Goal: Transaction & Acquisition: Book appointment/travel/reservation

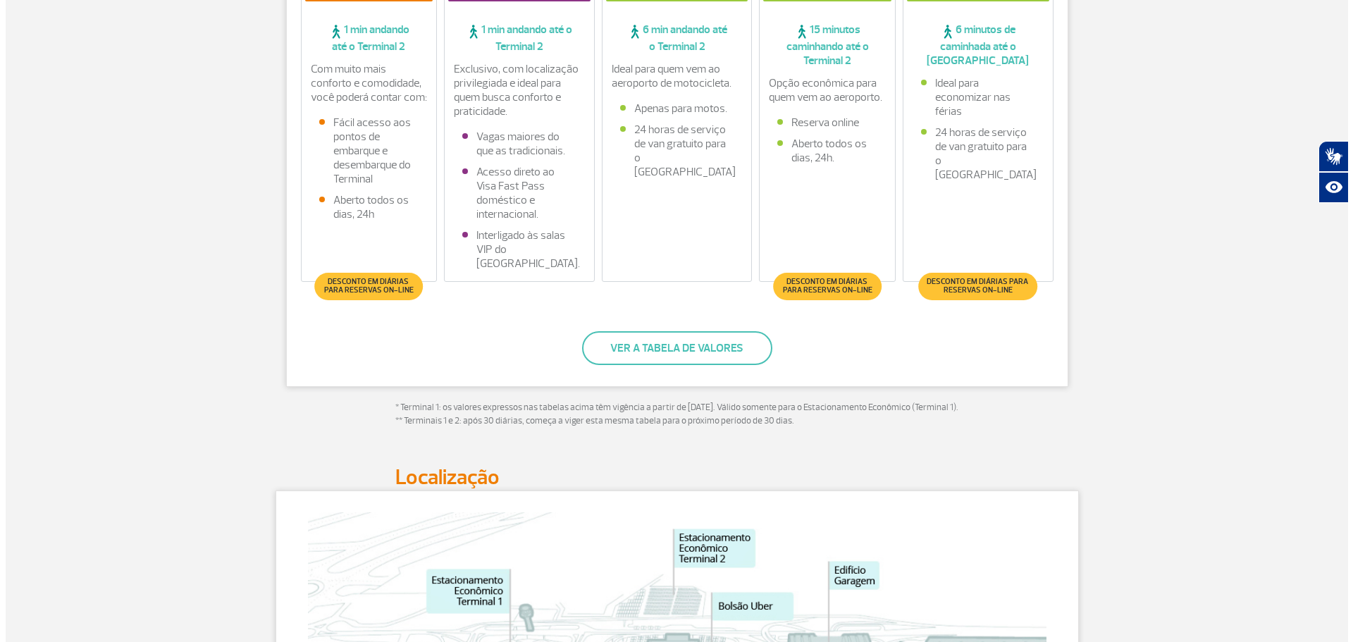
scroll to position [352, 0]
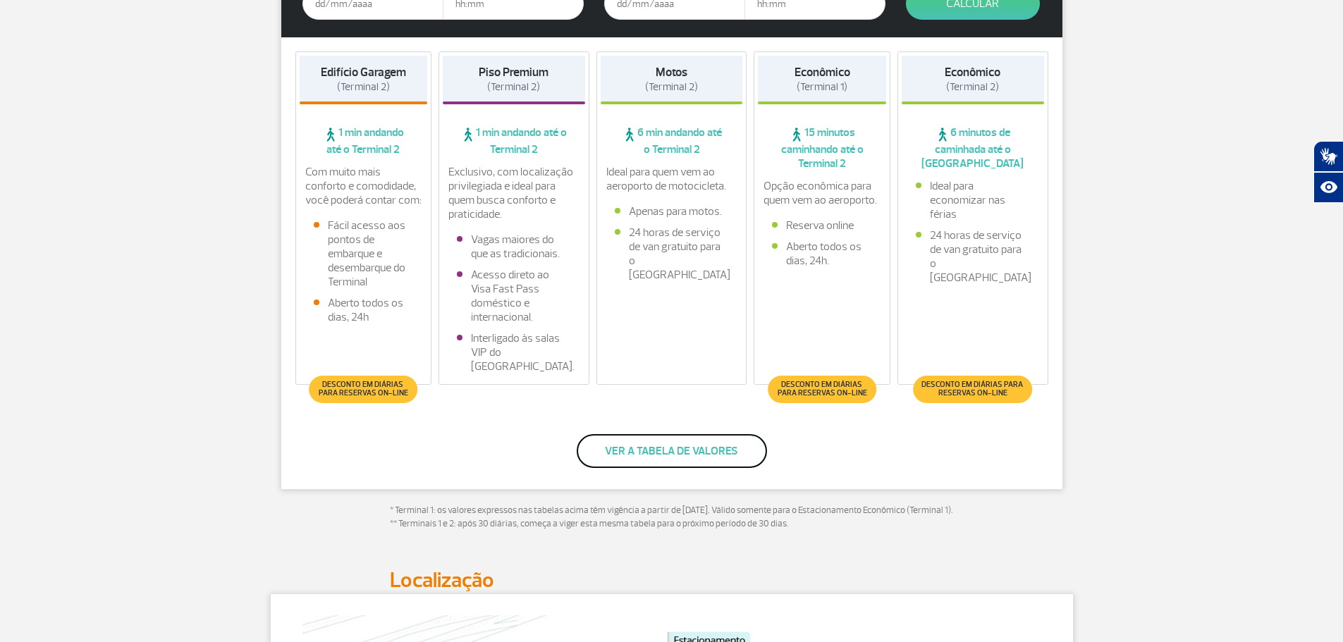
click at [658, 450] on button "Ver a tabela de valores" at bounding box center [672, 451] width 190 height 34
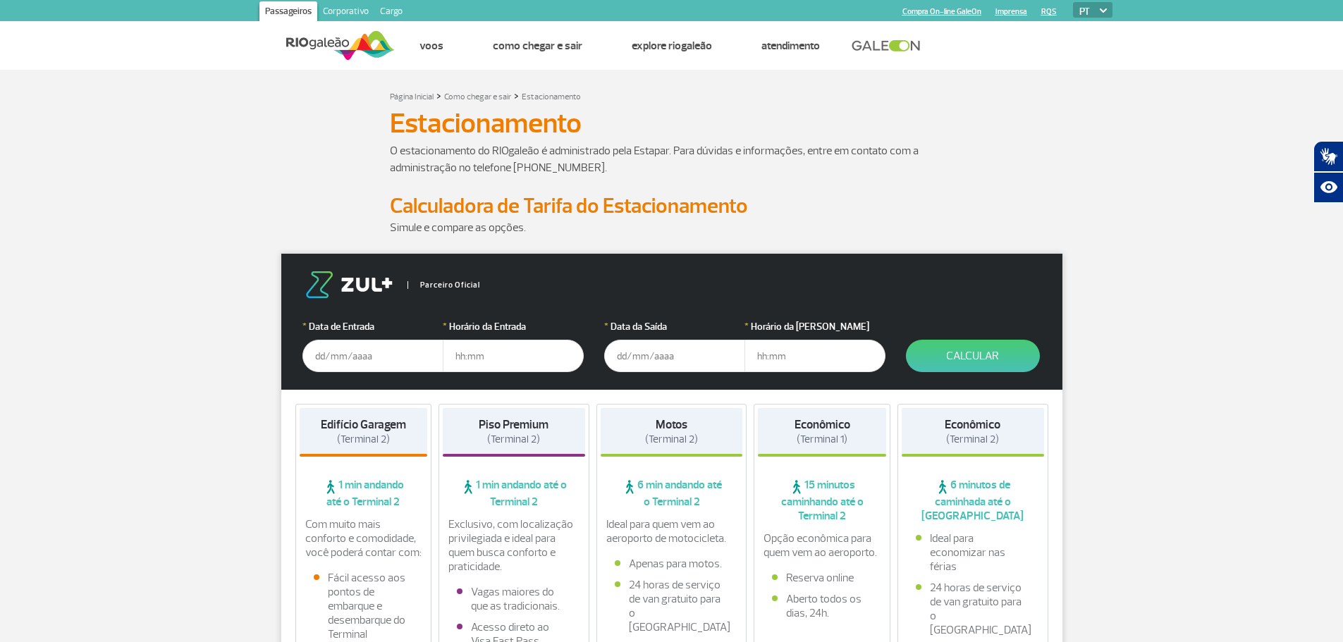
click at [360, 350] on input "text" at bounding box center [372, 356] width 141 height 32
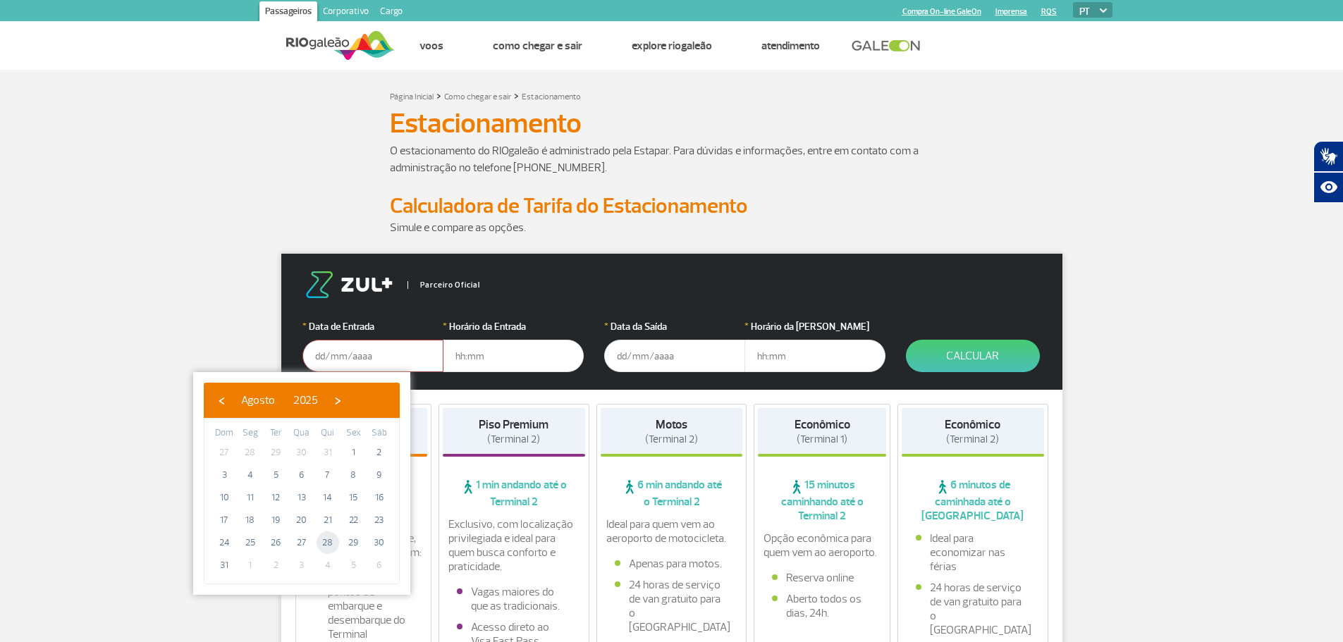
click at [330, 537] on span "28" at bounding box center [328, 543] width 23 height 23
type input "[DATE]"
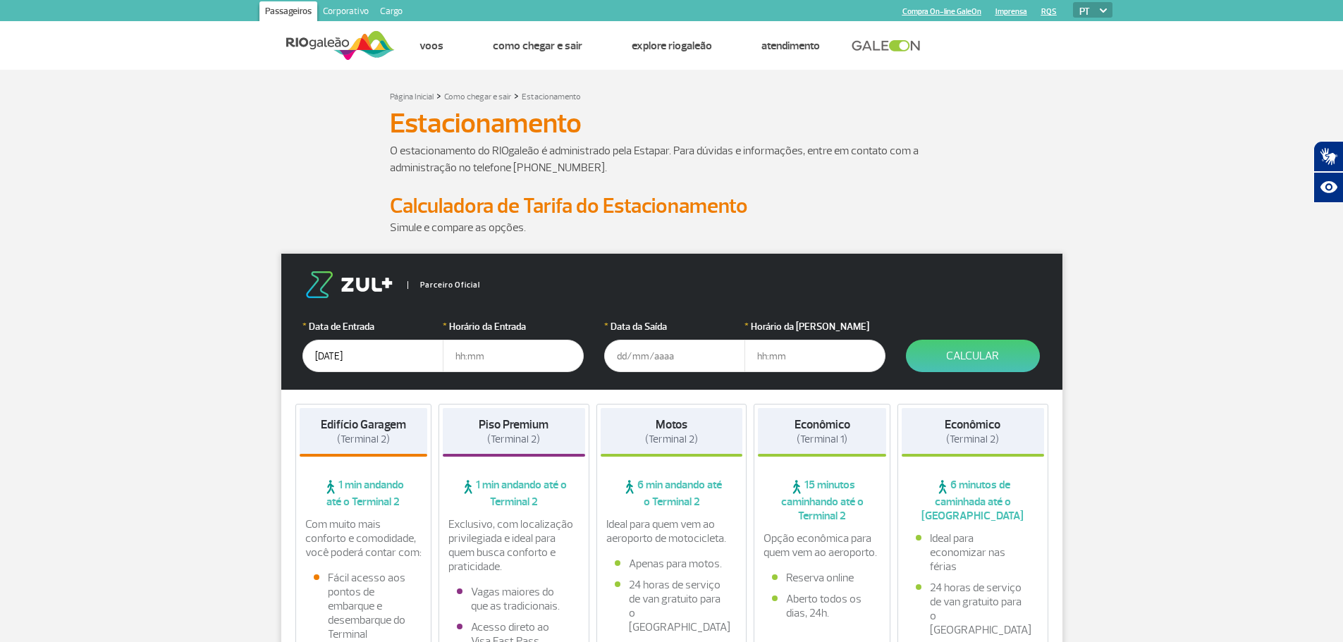
click at [495, 358] on input "text" at bounding box center [513, 356] width 141 height 32
click at [459, 358] on input "text" at bounding box center [513, 356] width 141 height 32
type input "19:00"
click at [659, 350] on input "text" at bounding box center [674, 356] width 141 height 32
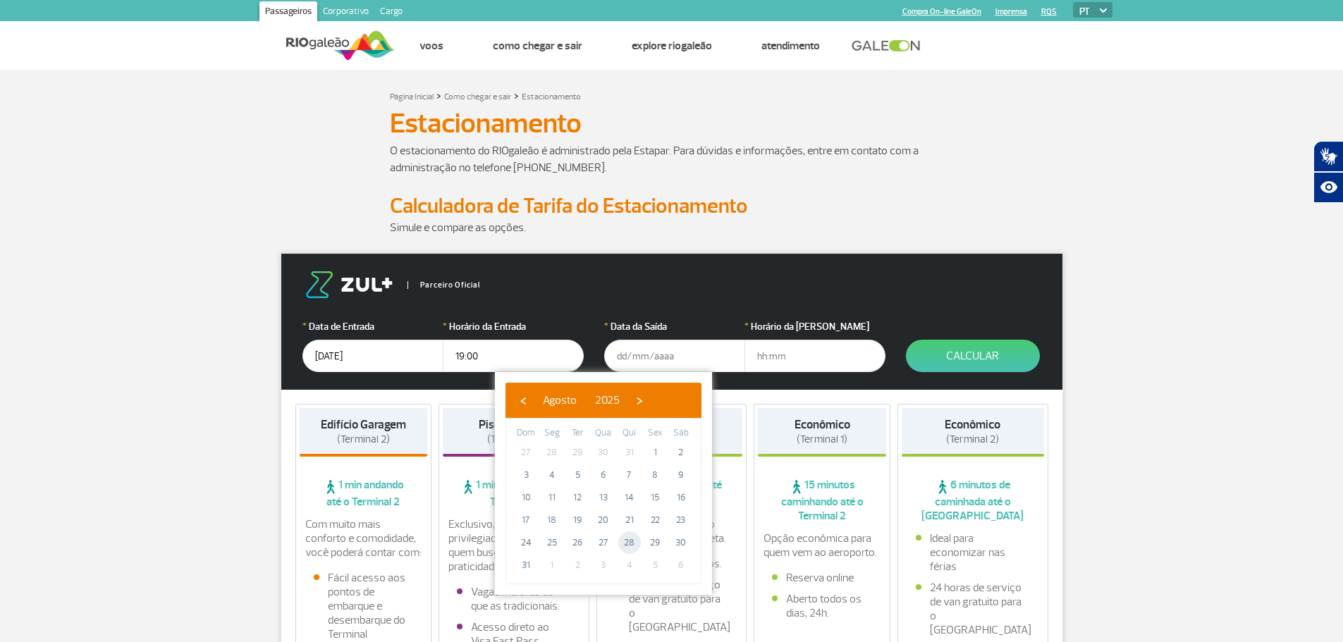
click at [633, 539] on span "28" at bounding box center [629, 543] width 23 height 23
type input "[DATE]"
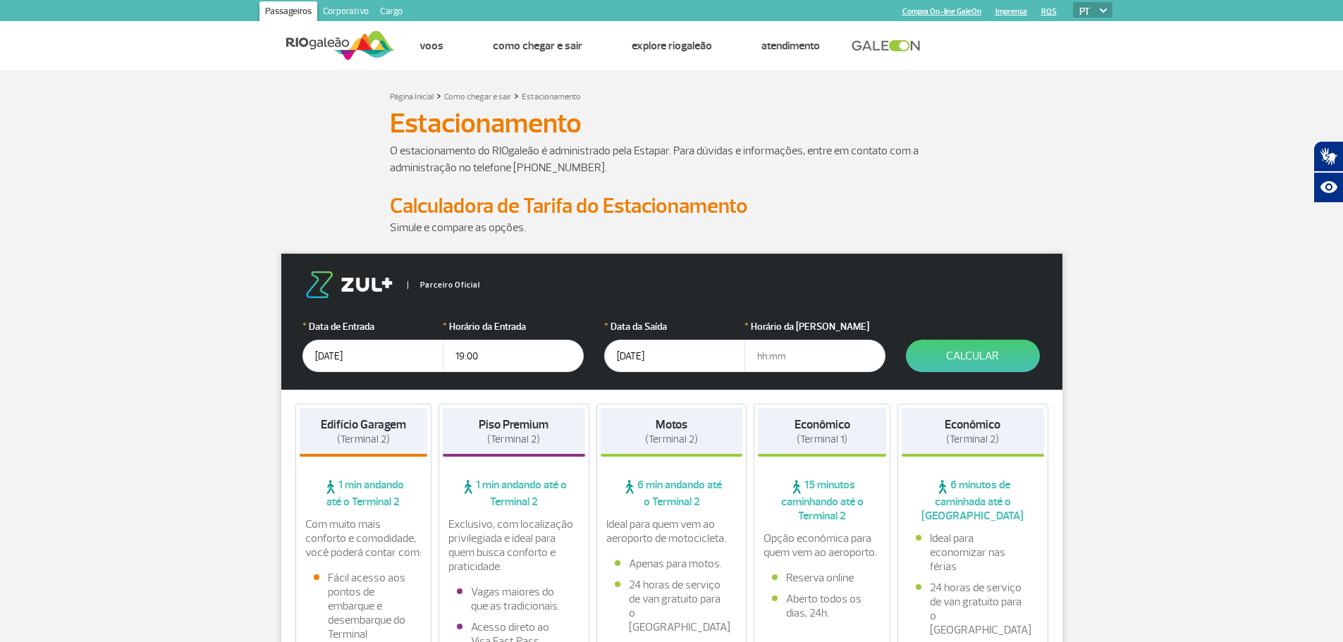
click at [784, 355] on input "text" at bounding box center [814, 356] width 141 height 32
click at [937, 362] on button "Calcular" at bounding box center [973, 356] width 134 height 32
click at [786, 355] on input "22" at bounding box center [814, 356] width 141 height 32
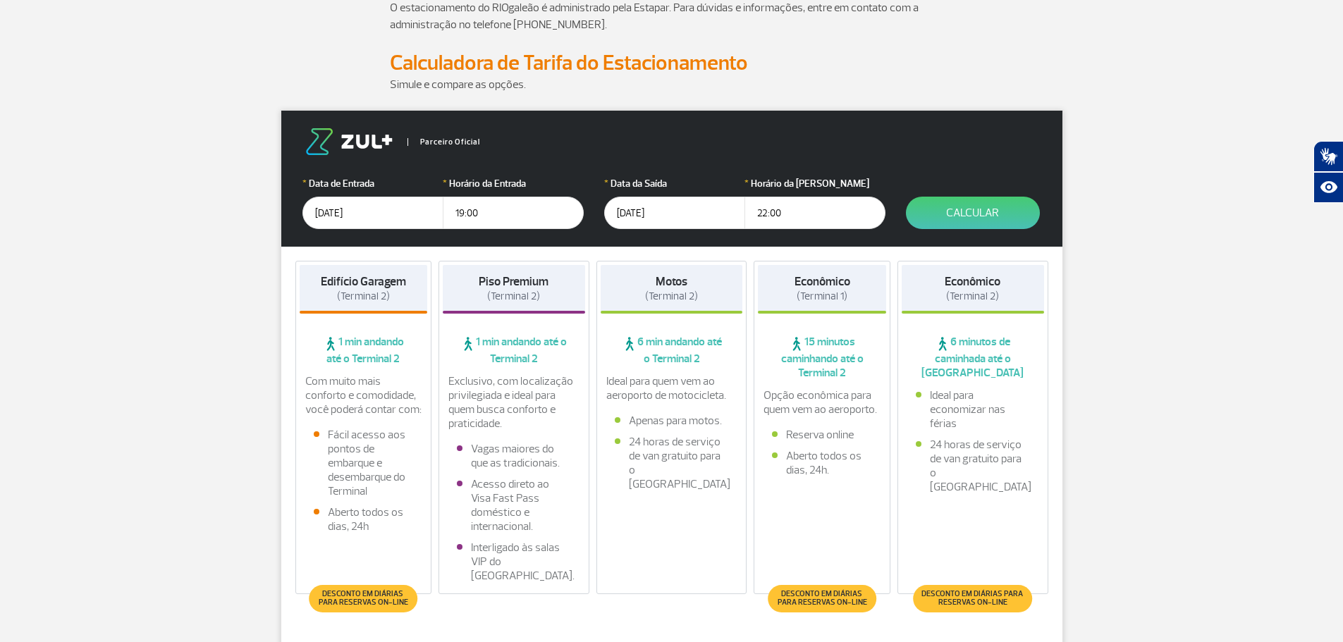
scroll to position [141, 0]
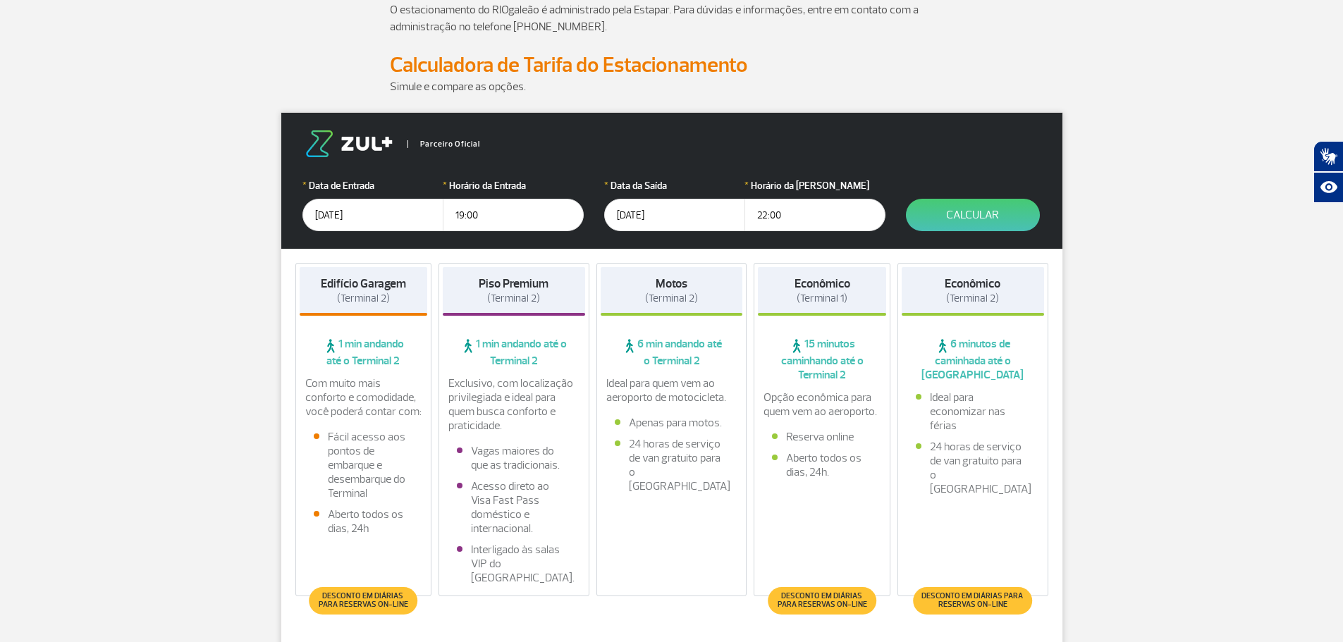
type input "22:00"
click at [530, 285] on strong "Piso Premium" at bounding box center [514, 283] width 70 height 15
click at [971, 219] on button "Calcular" at bounding box center [973, 215] width 134 height 32
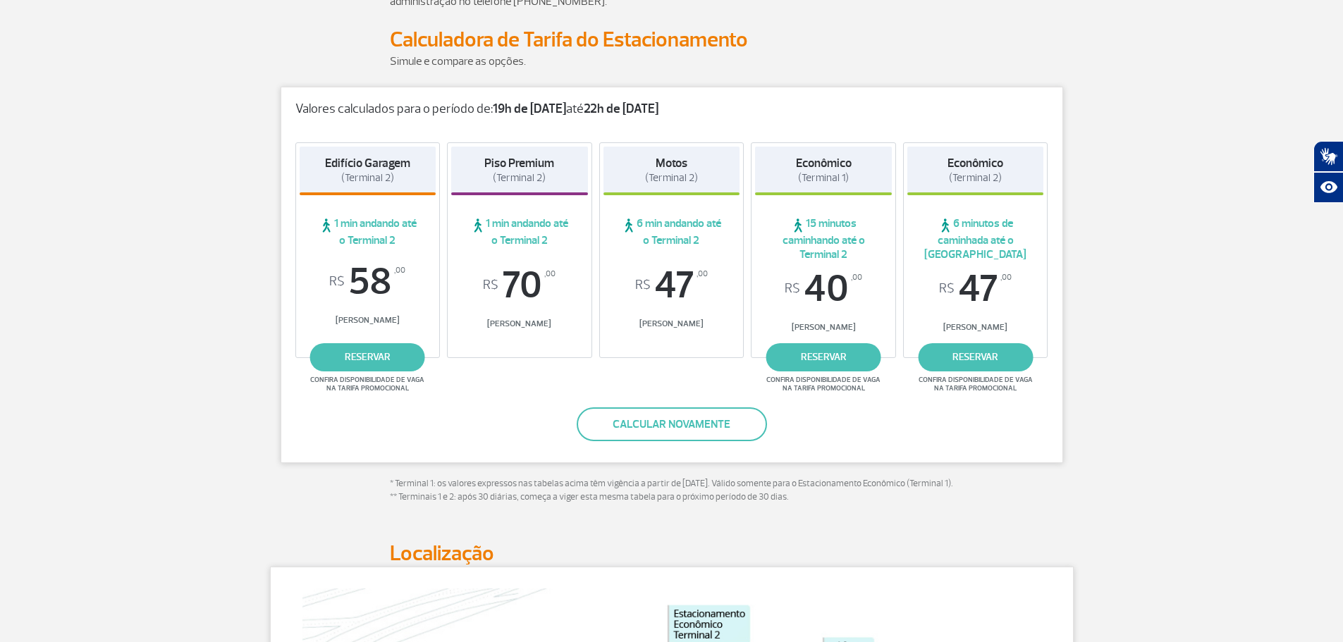
scroll to position [70, 0]
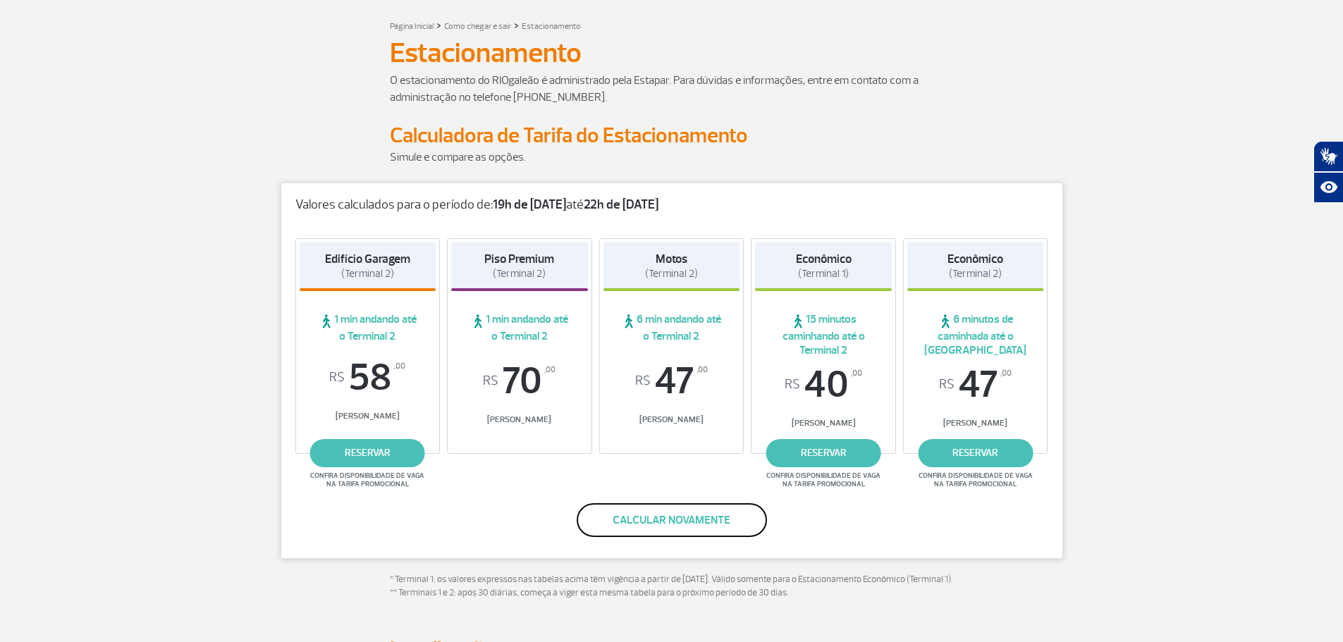
click at [684, 525] on button "Calcular novamente" at bounding box center [672, 520] width 190 height 34
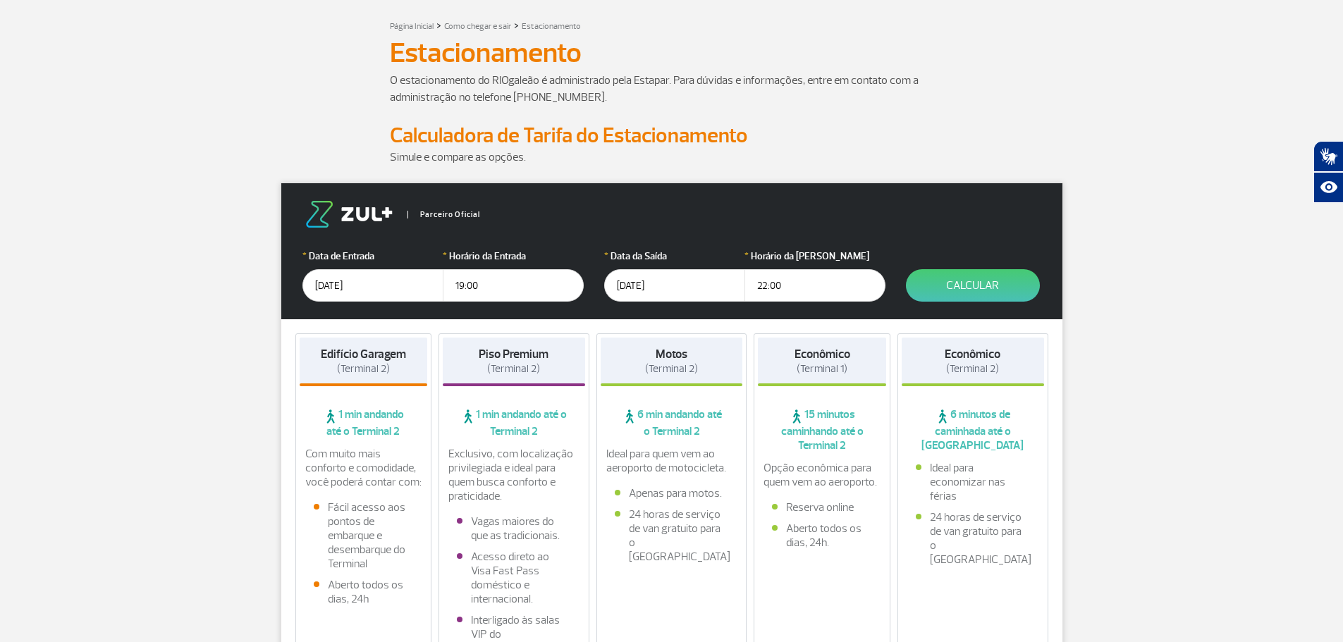
click at [764, 282] on input "22:00" at bounding box center [814, 285] width 141 height 32
type input "23:00"
click at [971, 283] on button "Calcular" at bounding box center [973, 285] width 134 height 32
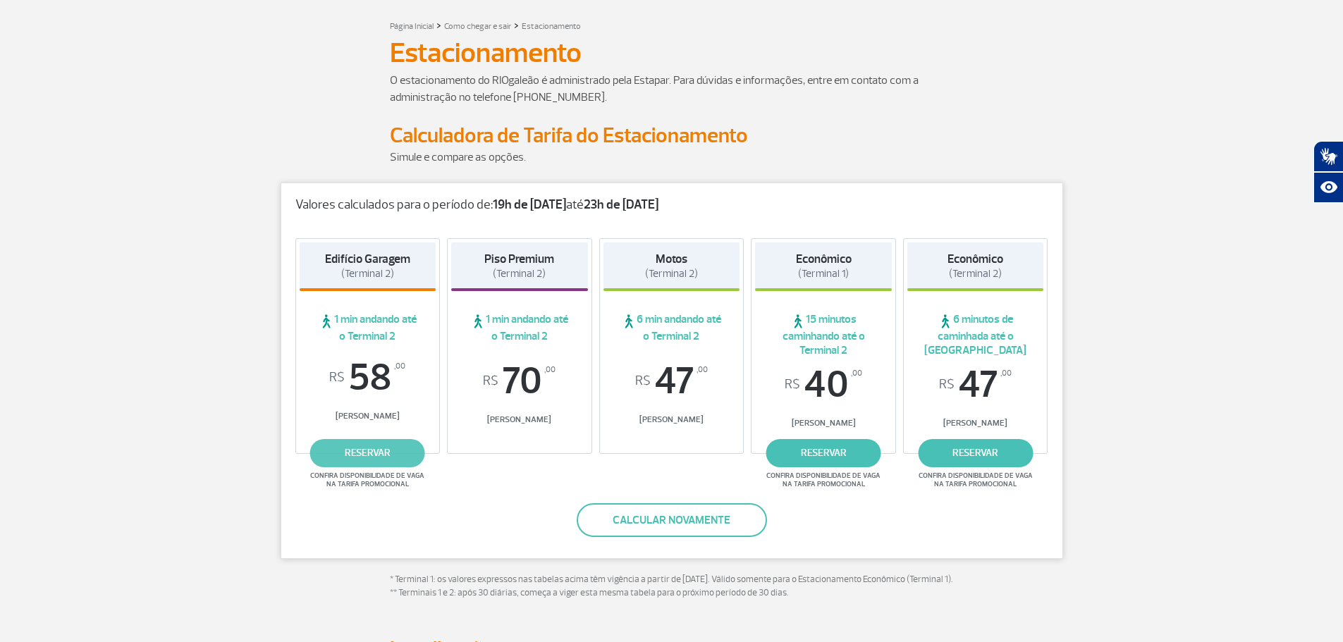
click at [374, 454] on link "reservar" at bounding box center [367, 453] width 115 height 28
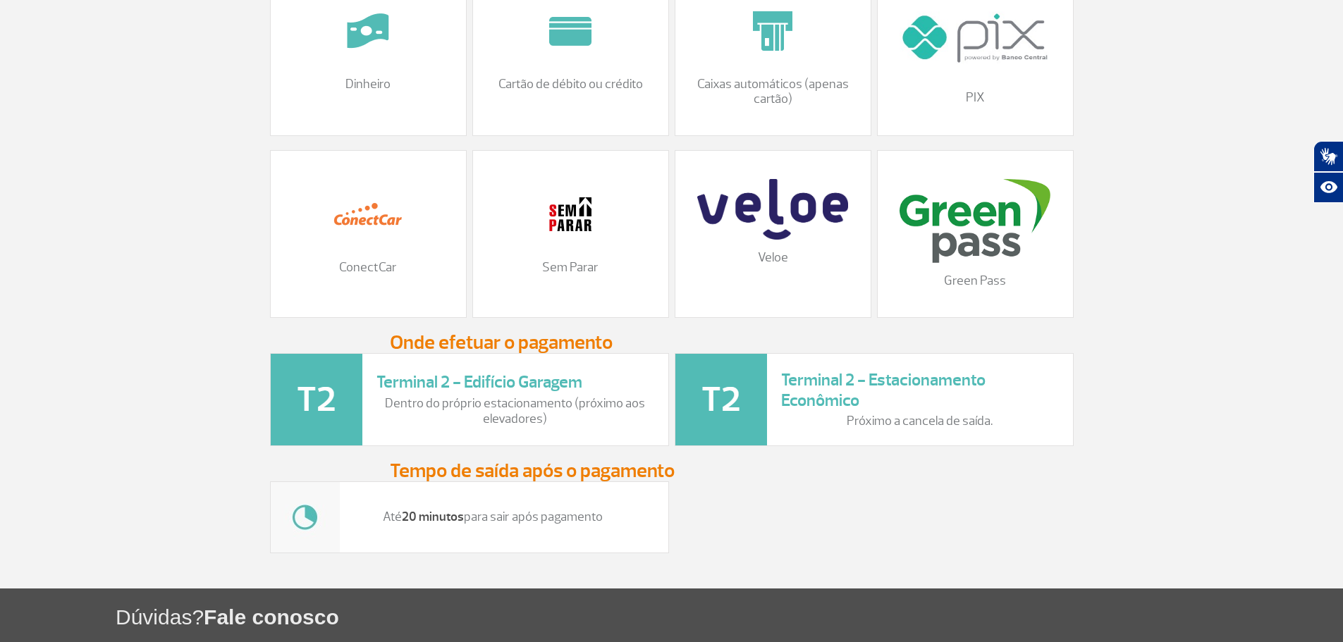
scroll to position [1762, 0]
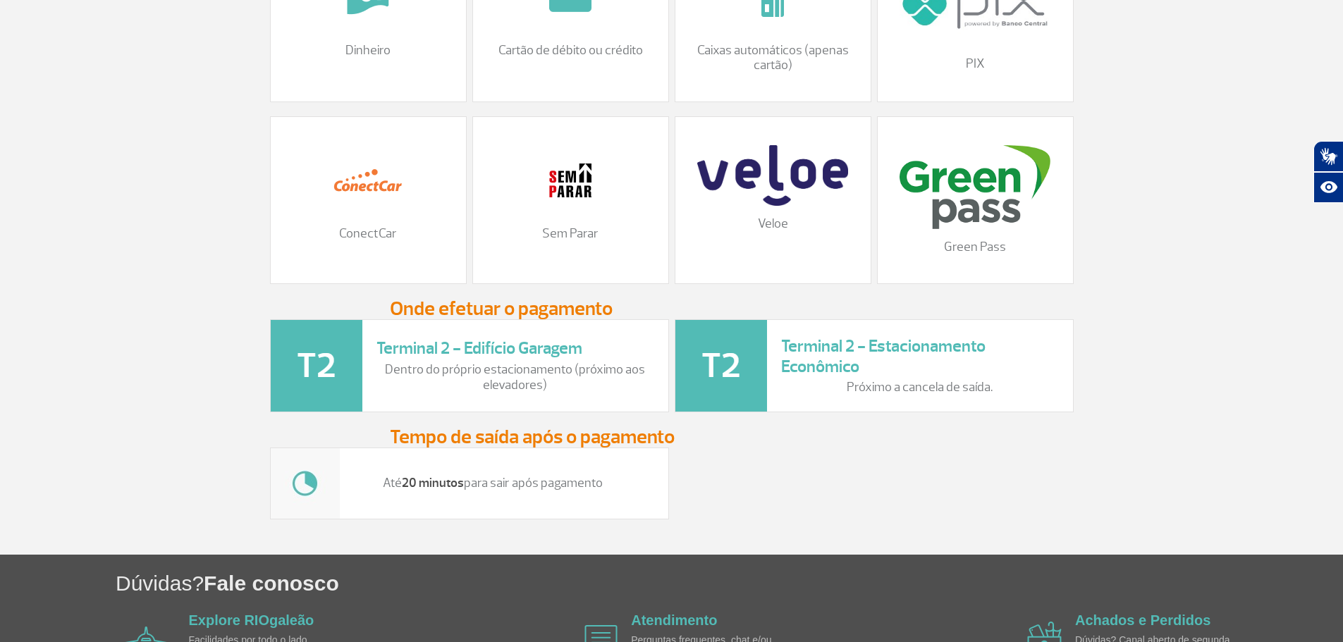
click at [479, 319] on h3 "Onde efetuar o pagamento" at bounding box center [672, 308] width 564 height 21
click at [462, 359] on h3 "Terminal 2 - Edifício Garagem" at bounding box center [515, 348] width 278 height 20
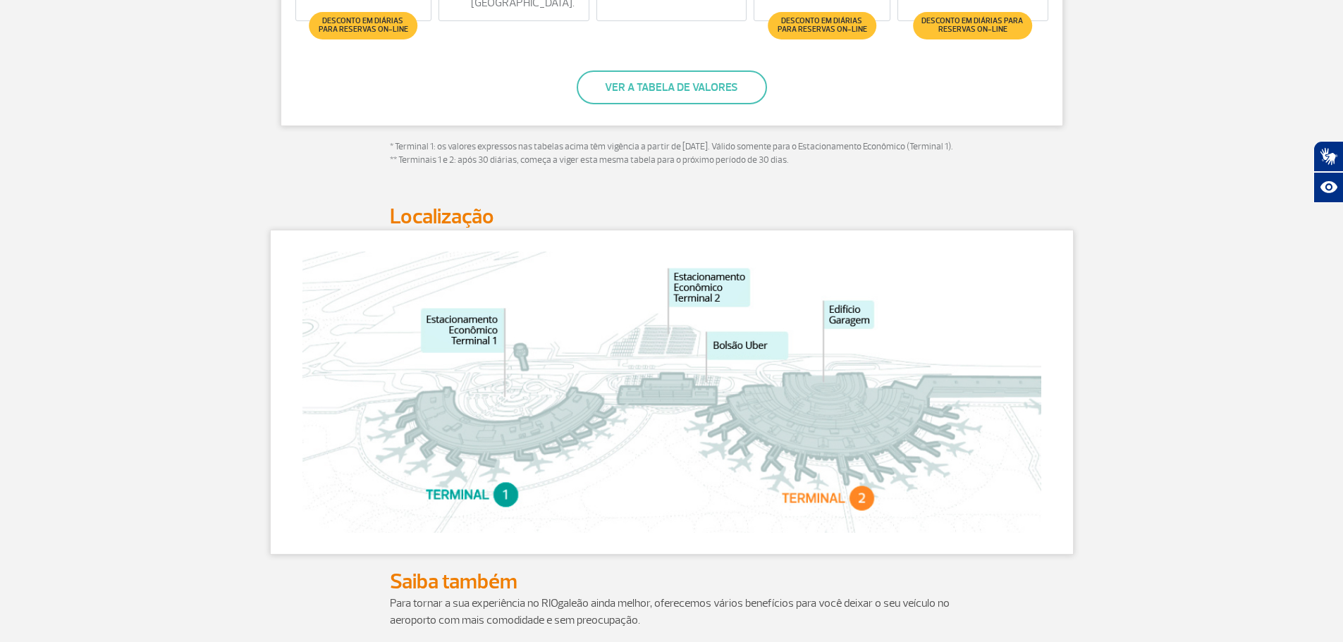
scroll to position [676, 0]
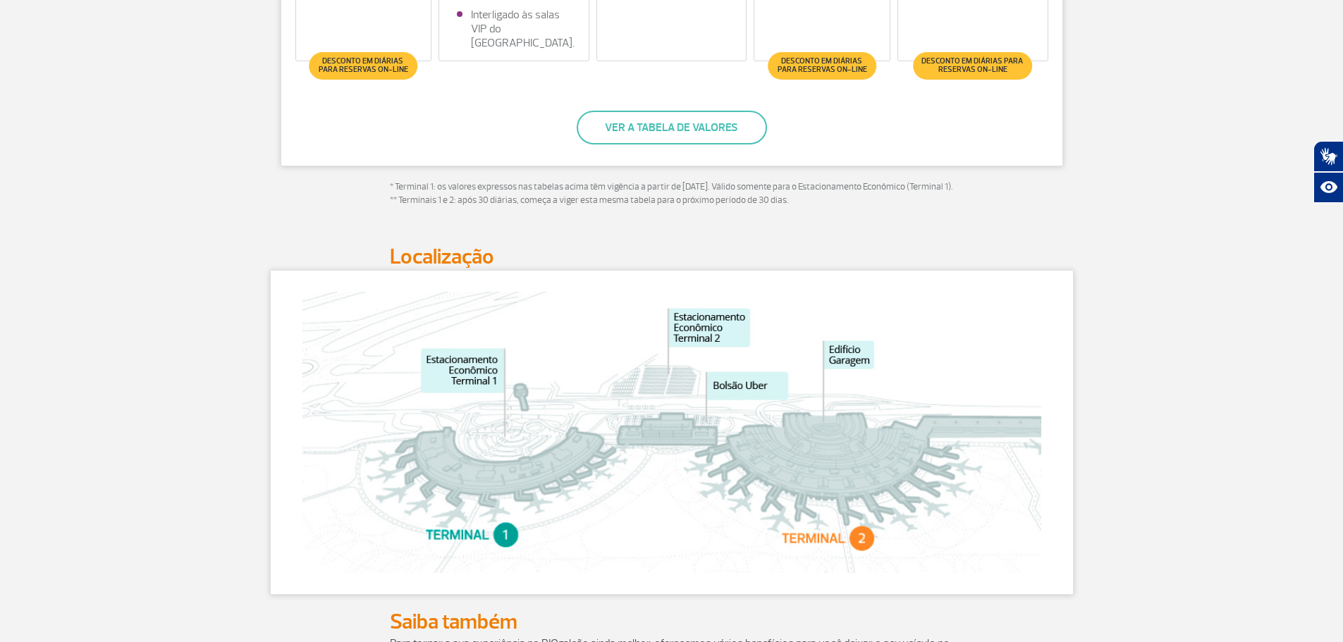
click at [825, 551] on img at bounding box center [671, 432] width 739 height 281
click at [821, 500] on img at bounding box center [671, 432] width 739 height 281
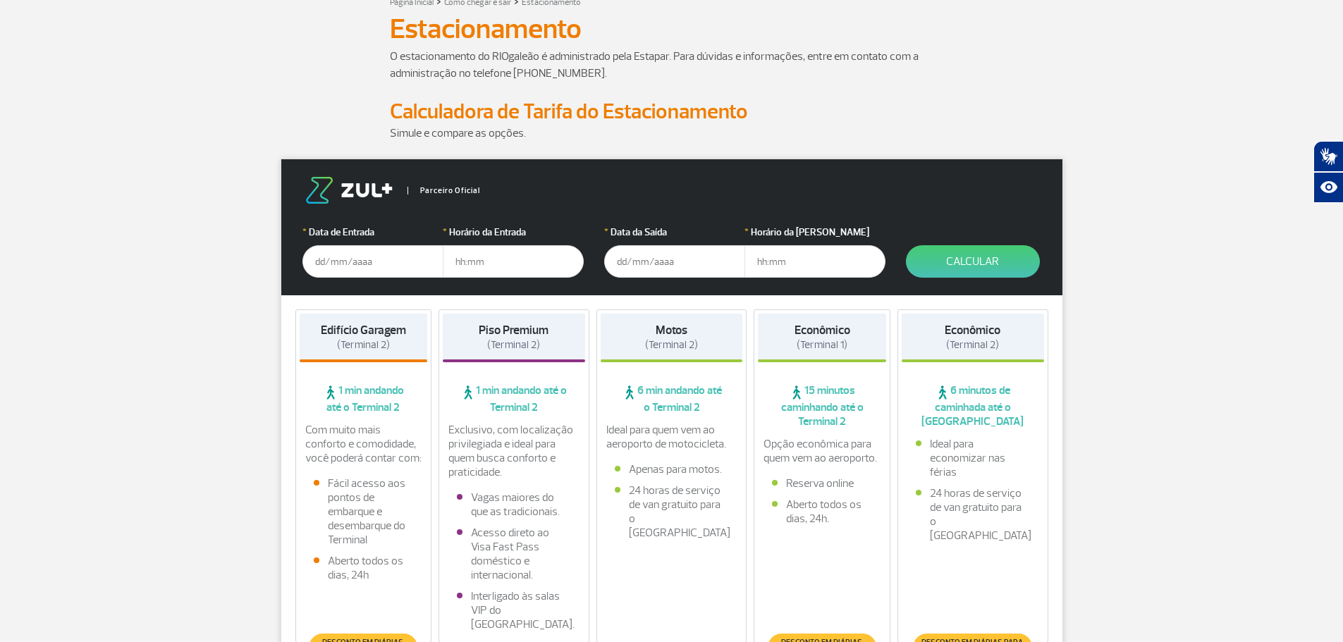
scroll to position [0, 0]
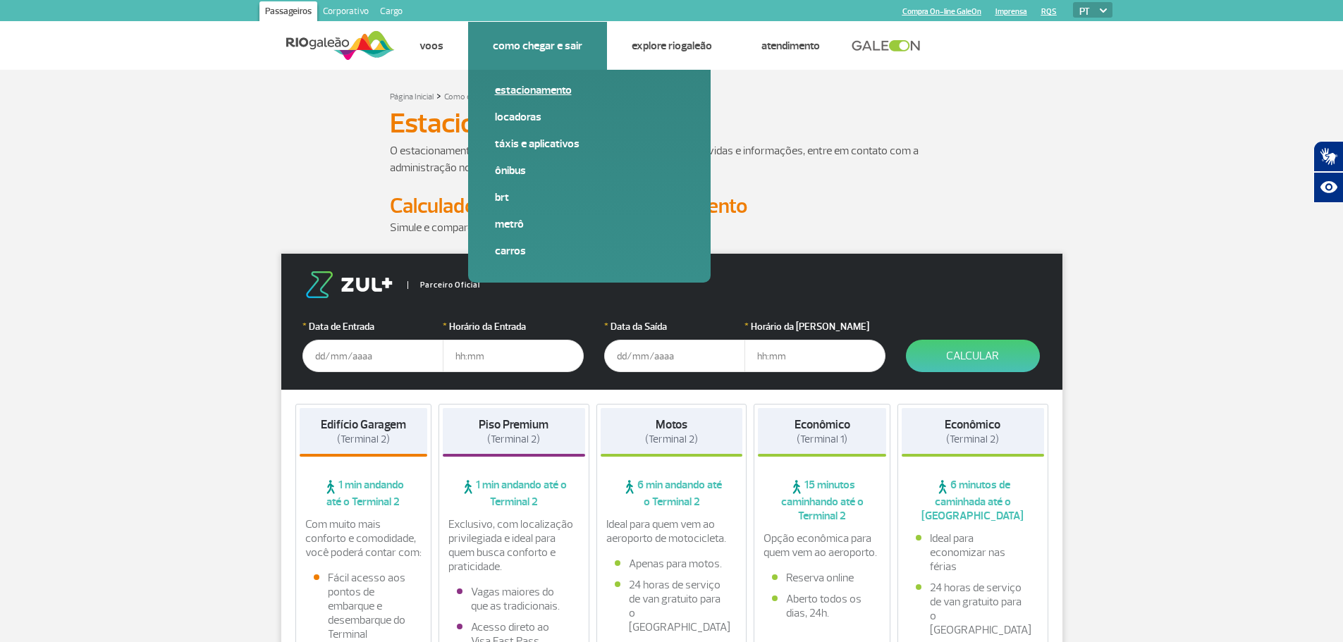
click at [539, 88] on link "Estacionamento" at bounding box center [589, 90] width 189 height 16
click at [543, 89] on link "Estacionamento" at bounding box center [589, 90] width 189 height 16
click at [559, 47] on link "Como chegar e sair" at bounding box center [538, 46] width 90 height 14
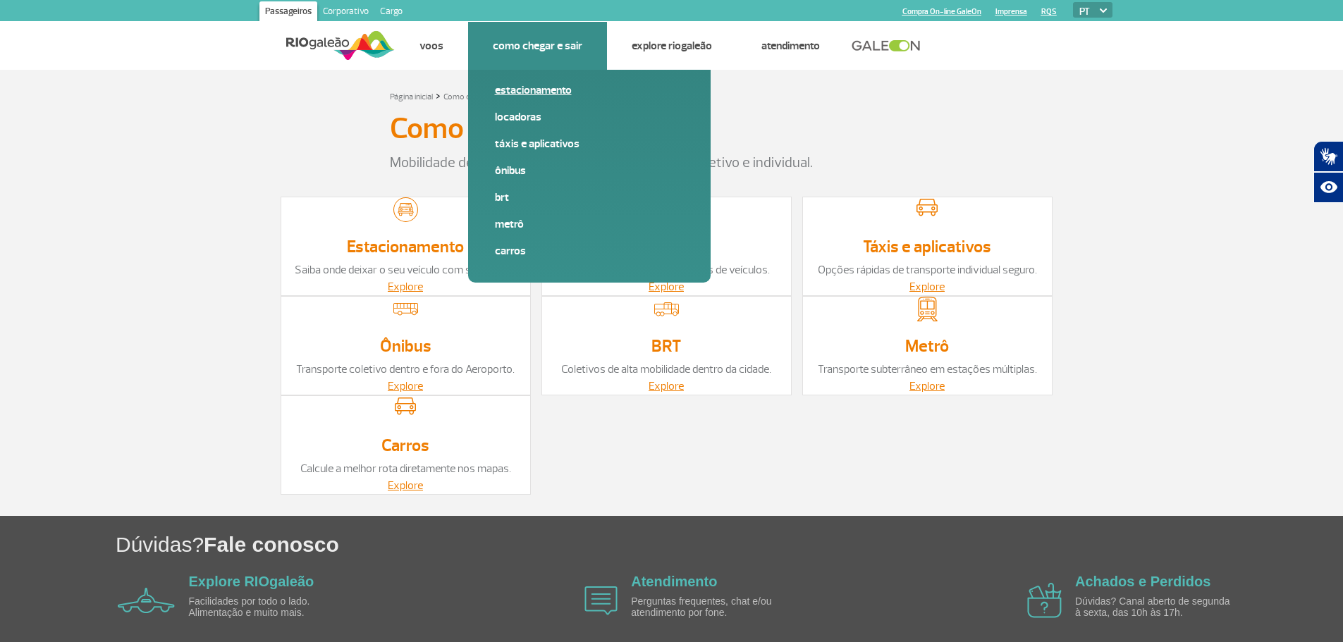
click at [529, 87] on link "Estacionamento" at bounding box center [589, 90] width 189 height 16
